Goal: Task Accomplishment & Management: Complete application form

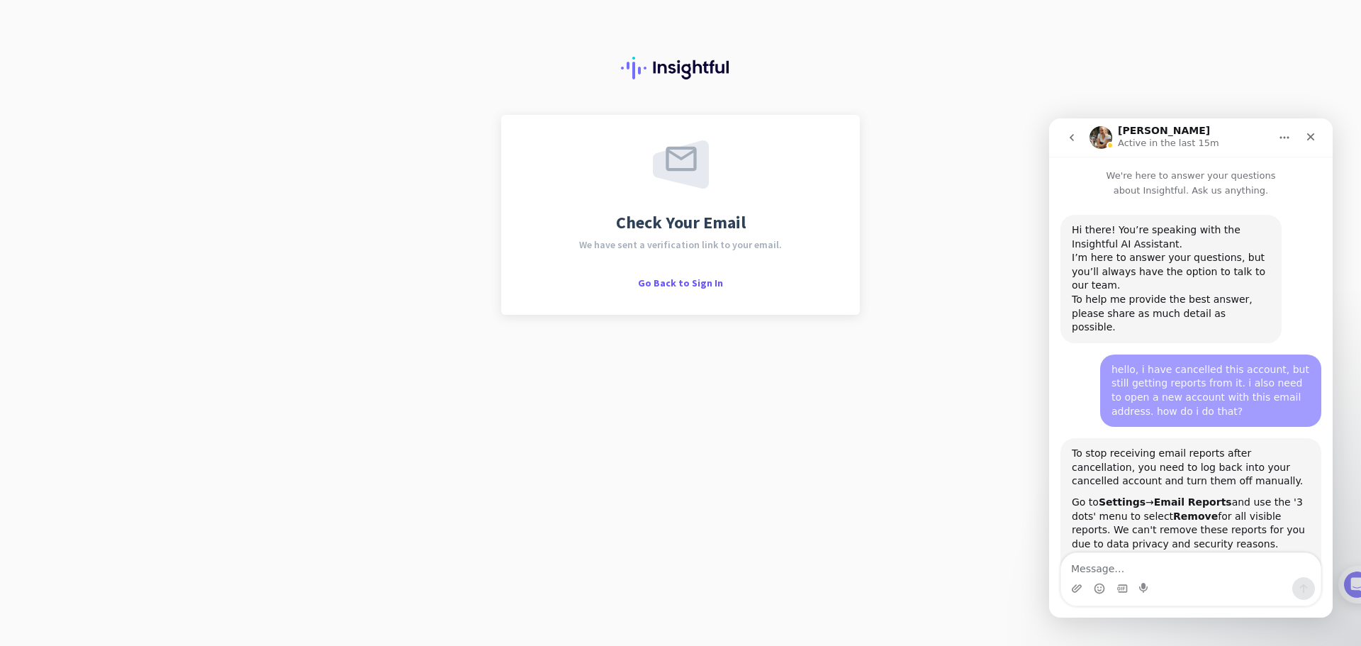
scroll to position [2927, 0]
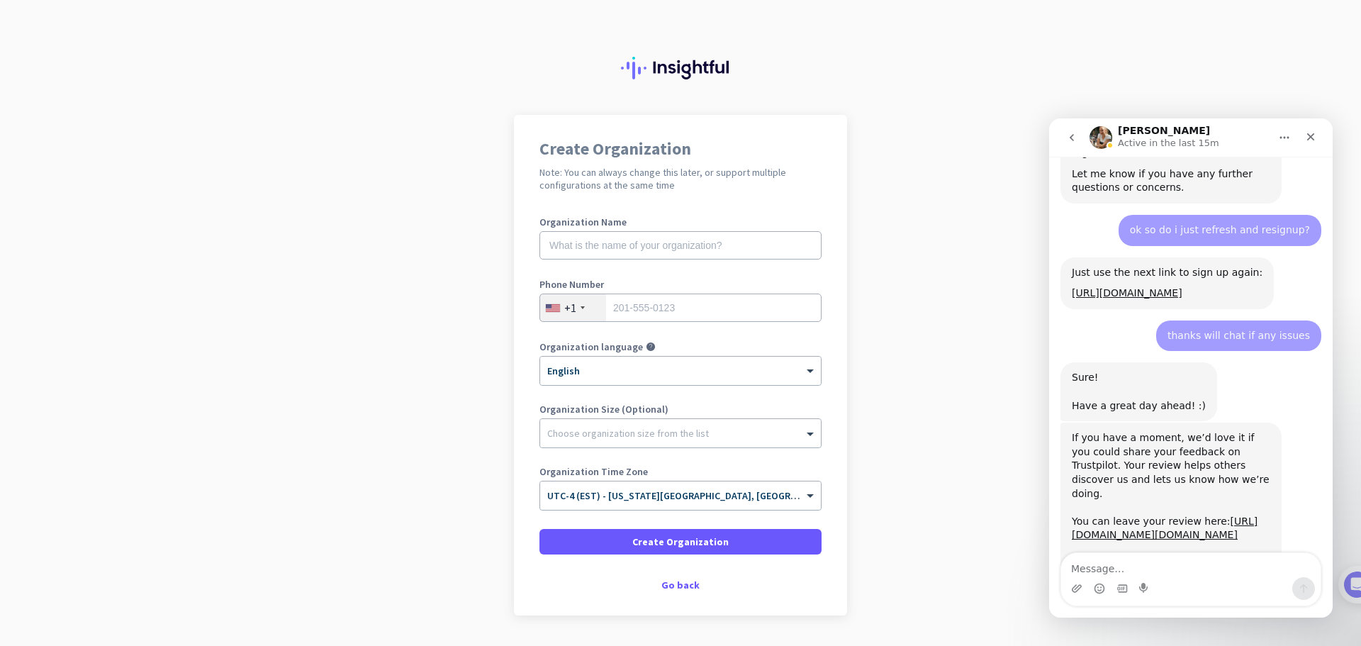
scroll to position [2927, 0]
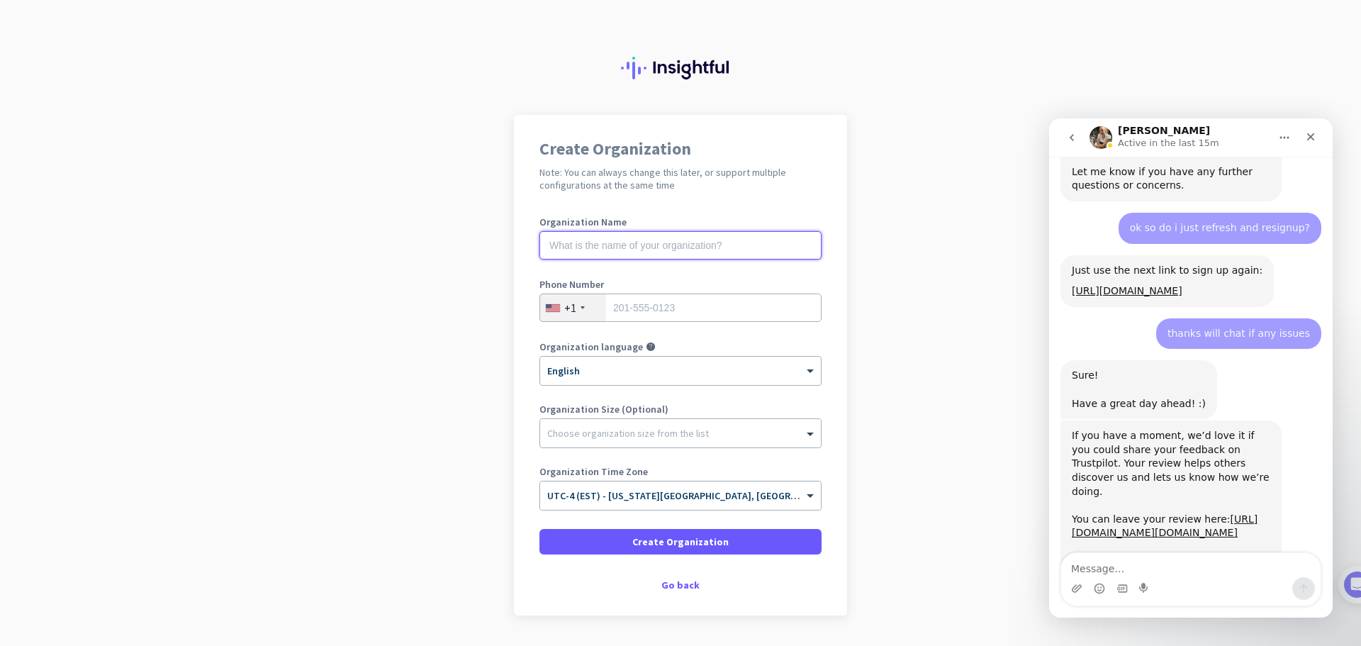
click at [597, 242] on input "text" at bounding box center [680, 245] width 282 height 28
type input "Libock and Associates"
click at [659, 308] on input "tel" at bounding box center [680, 307] width 282 height 28
type input "8457214725"
click at [631, 430] on div at bounding box center [680, 429] width 281 height 14
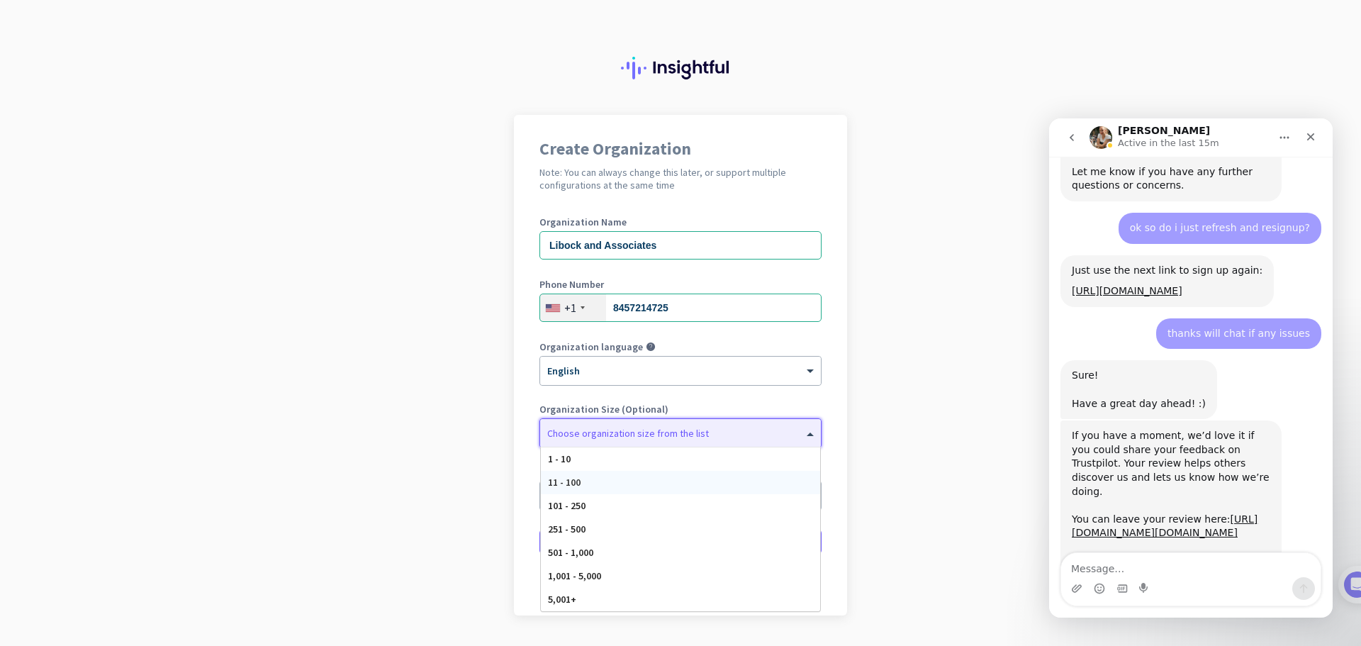
click at [618, 478] on div "11 - 100" at bounding box center [680, 482] width 279 height 23
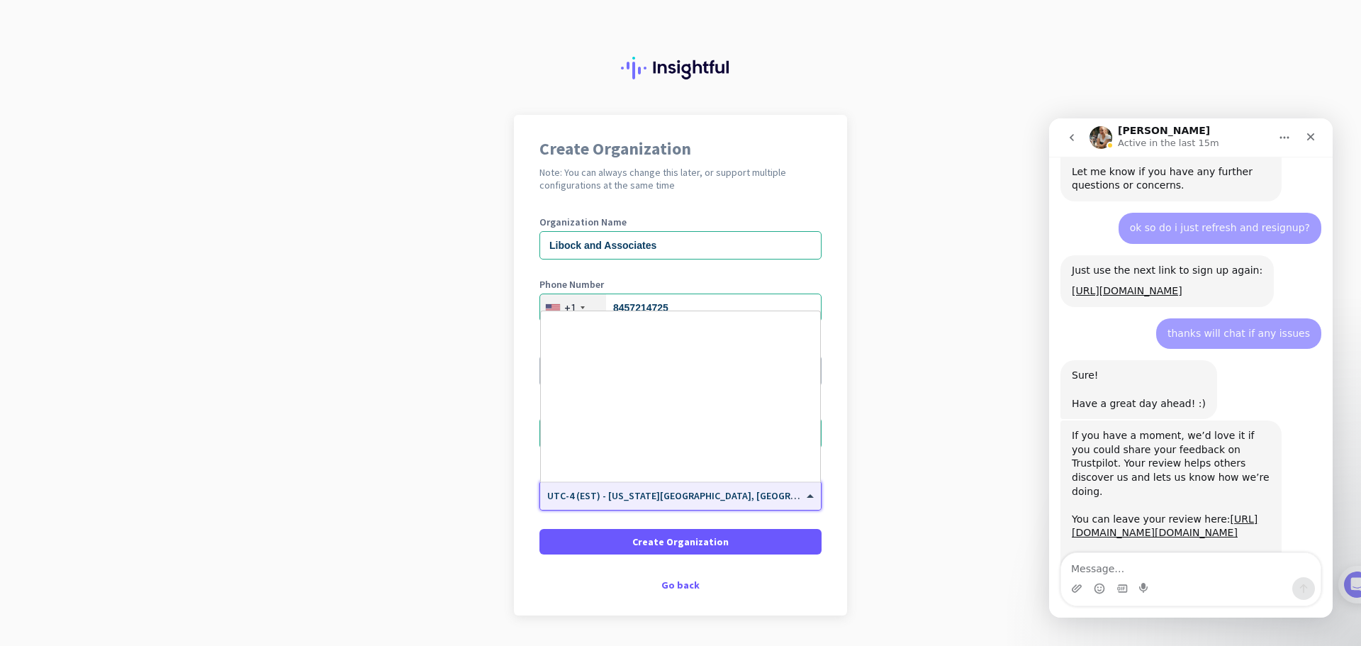
click at [660, 504] on div "× UTC-4 (EST) - New York City, Brooklyn, Queens, Philadelphia" at bounding box center [680, 495] width 281 height 28
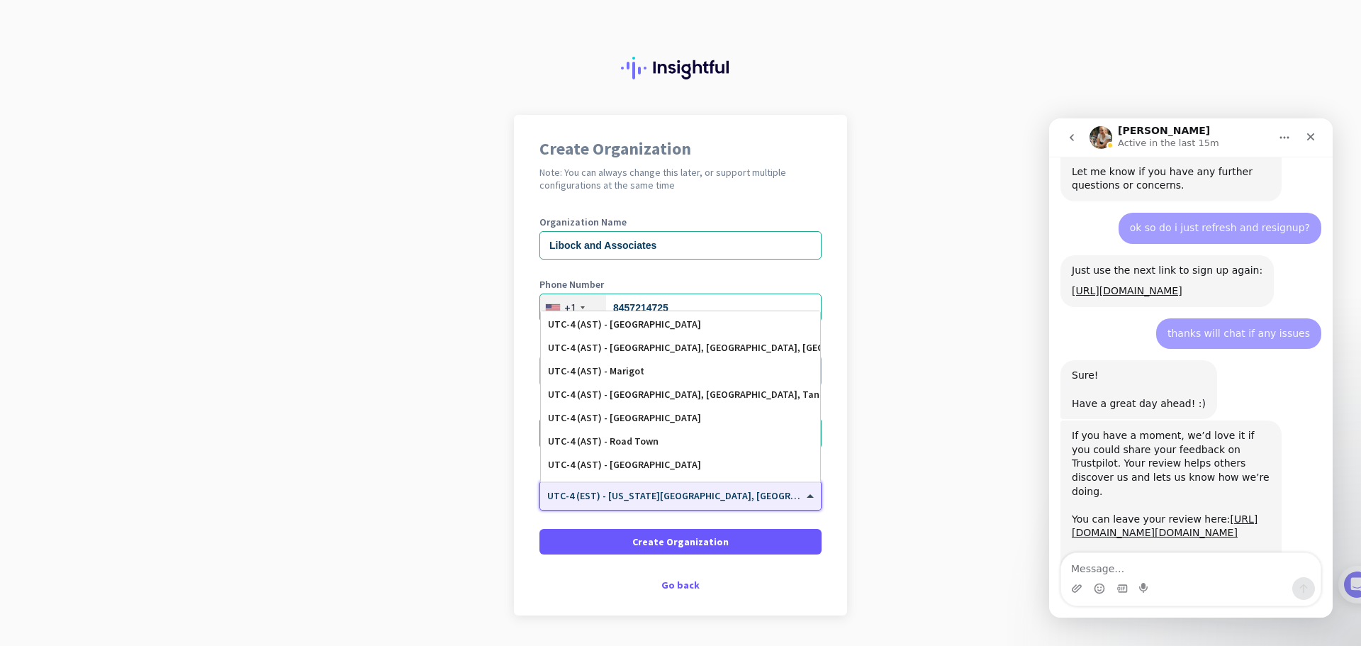
scroll to position [1212, 0]
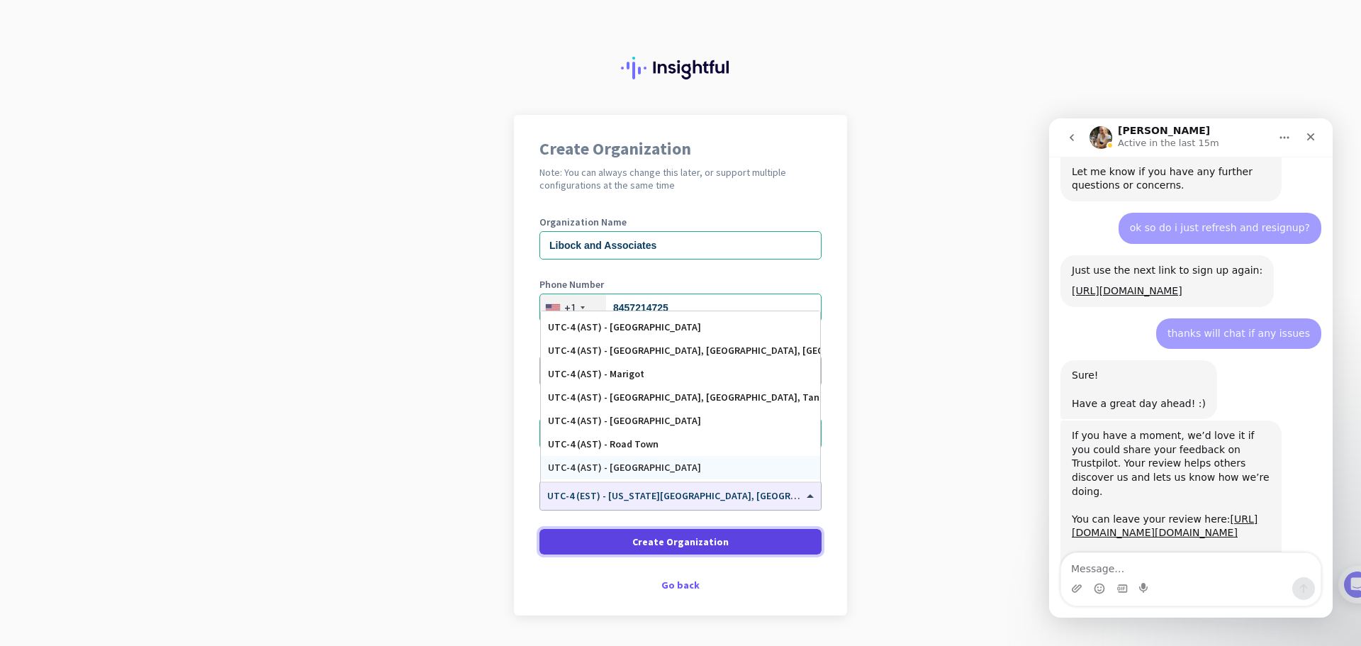
click at [641, 540] on span "Create Organization" at bounding box center [680, 541] width 96 height 14
